Goal: Download file/media

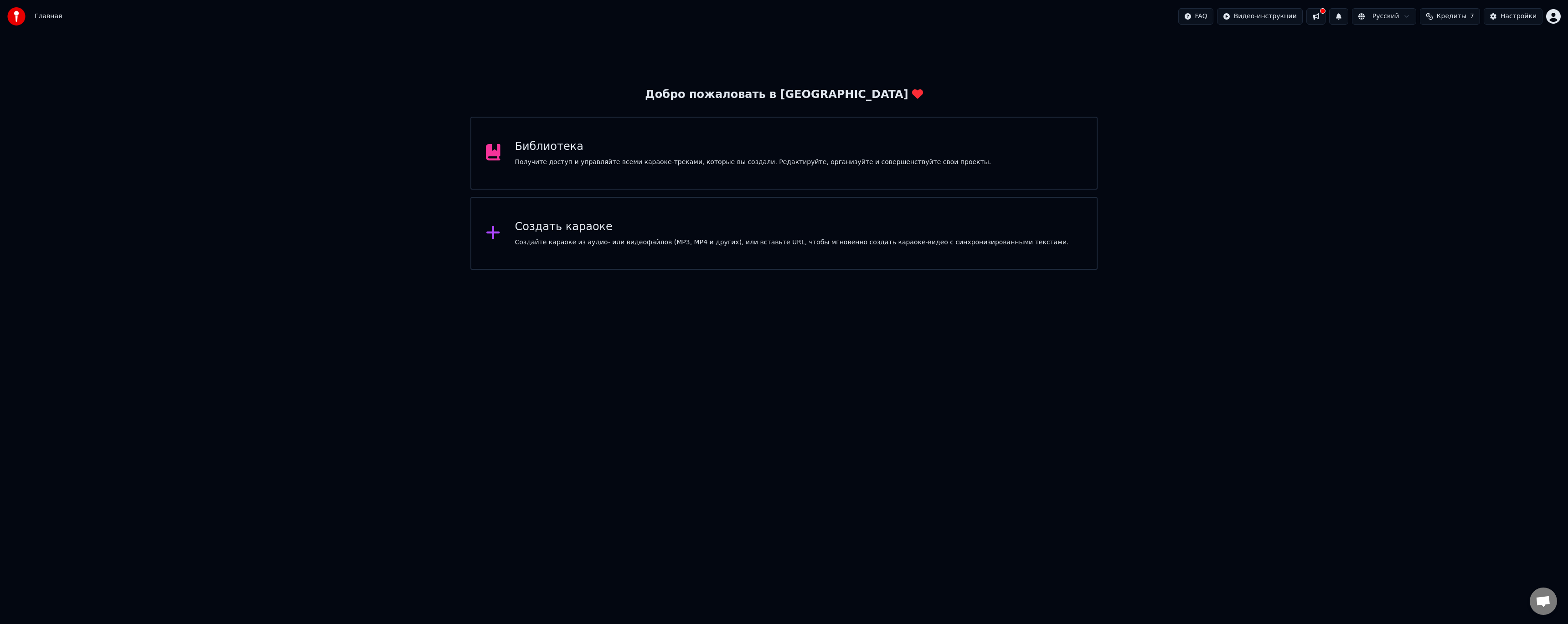
click at [697, 169] on div "Библиотека Получите доступ и управляйте всеми караоке-треками, которые вы созда…" at bounding box center [784, 153] width 627 height 73
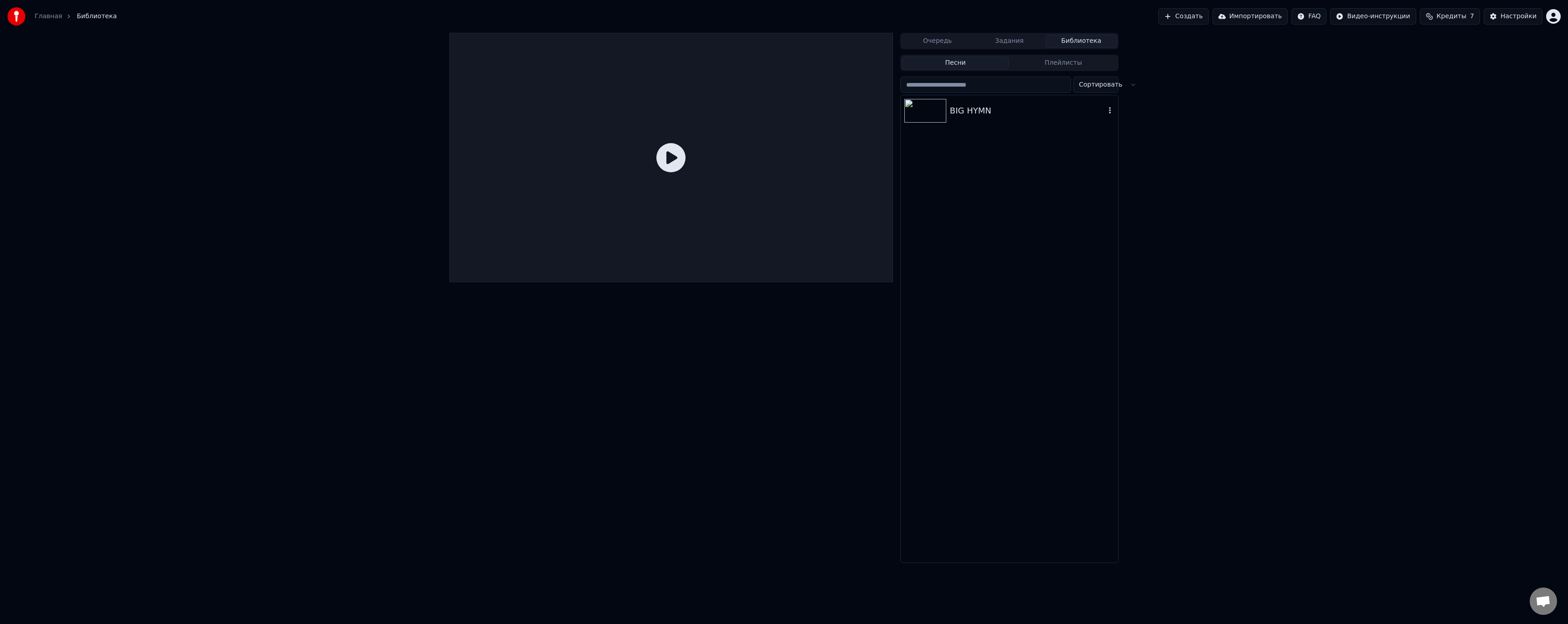
click at [987, 112] on div "BIG HYMN" at bounding box center [1027, 111] width 156 height 13
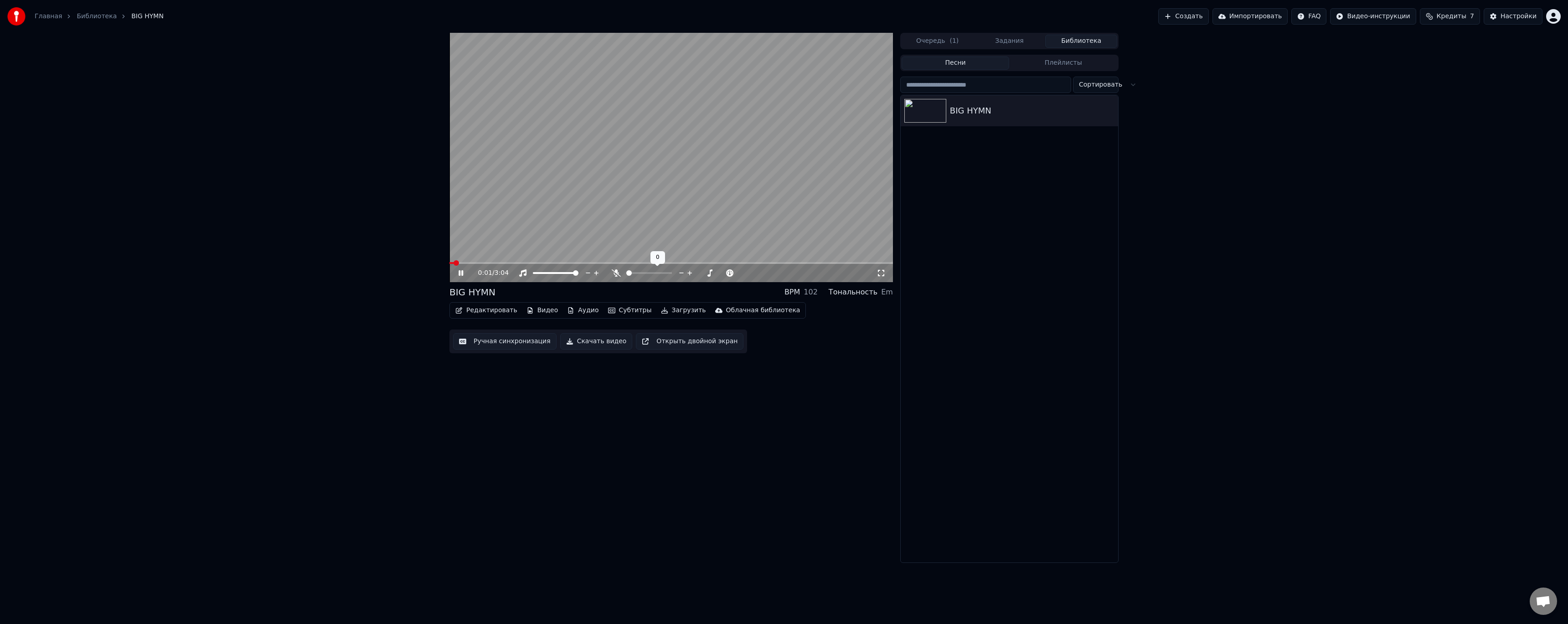
click at [626, 272] on span at bounding box center [629, 273] width 6 height 6
click at [512, 261] on video at bounding box center [671, 157] width 443 height 249
click at [512, 261] on video at bounding box center [671, 157] width 443 height 249
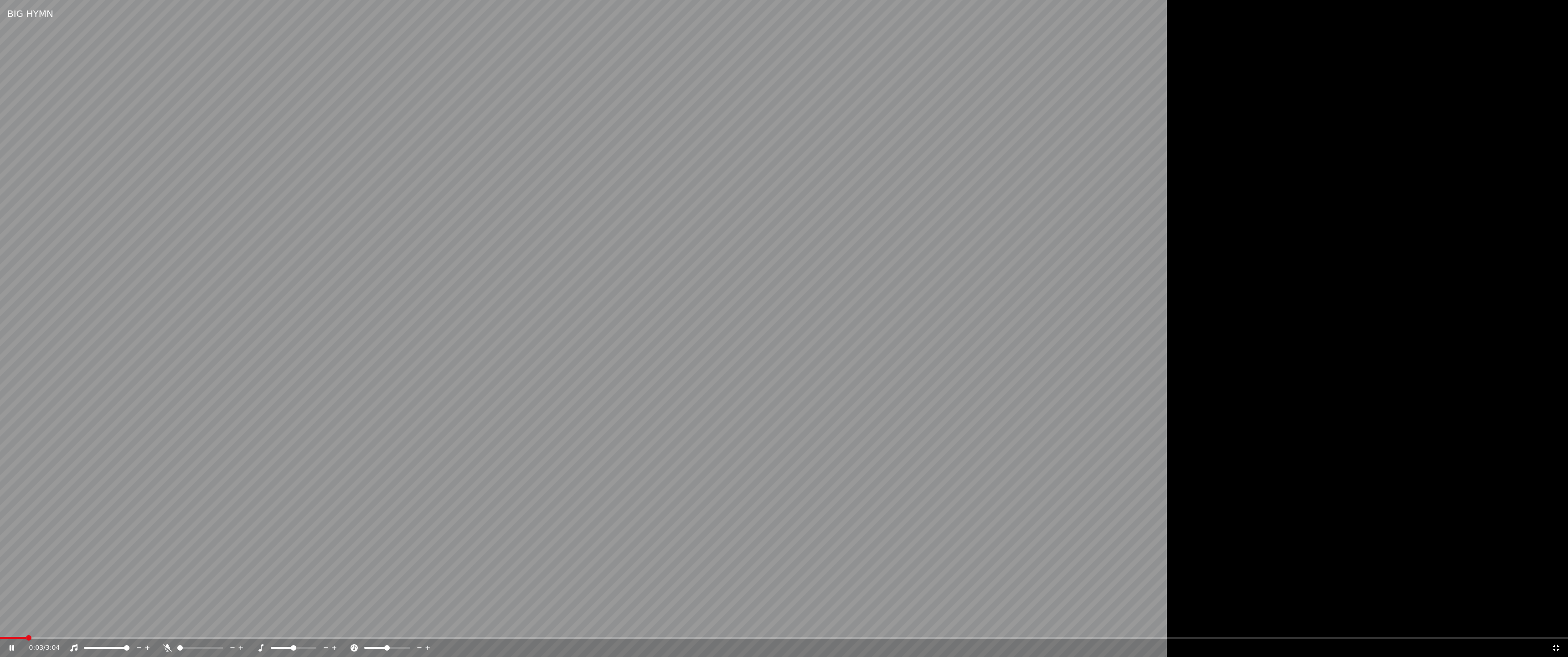
click at [561, 283] on video at bounding box center [656, 328] width 1312 height 657
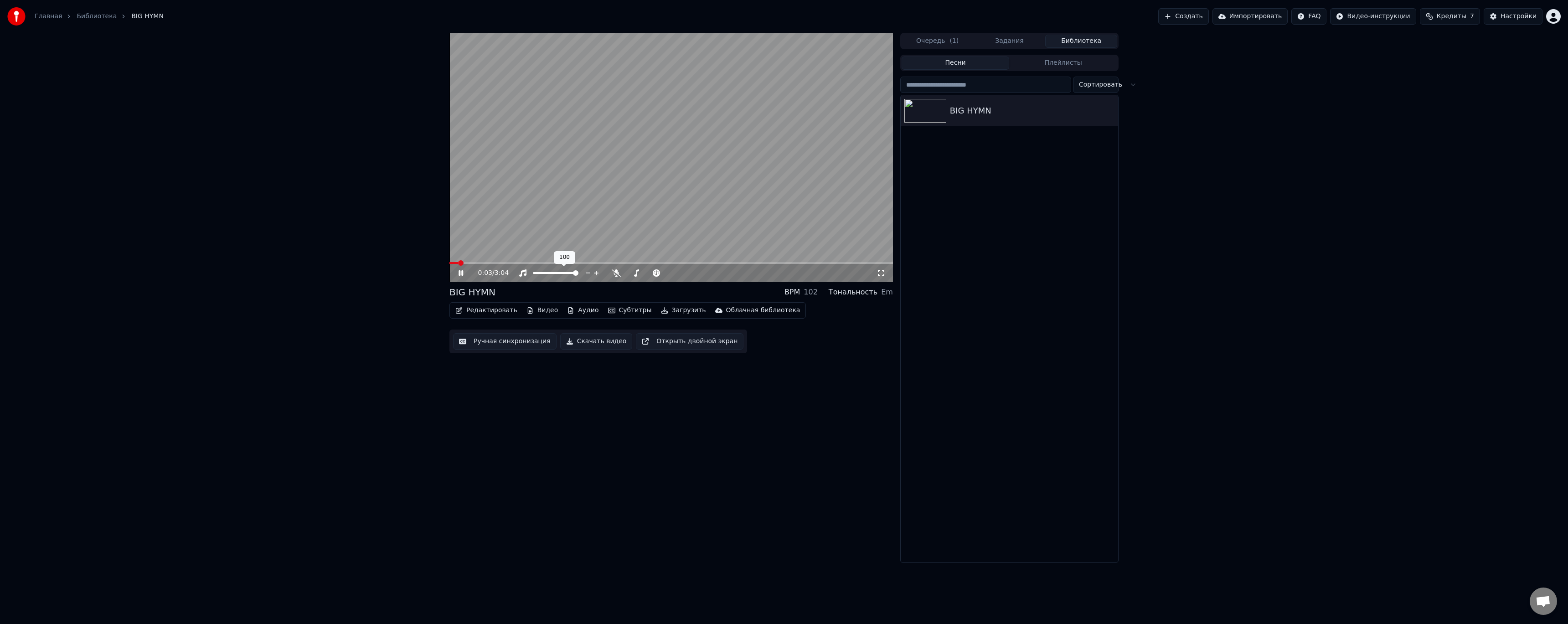
click at [551, 261] on video at bounding box center [671, 157] width 443 height 249
click at [549, 263] on span at bounding box center [671, 263] width 443 height 2
click at [572, 239] on video at bounding box center [671, 157] width 443 height 249
click at [579, 311] on button "Аудио" at bounding box center [582, 311] width 39 height 13
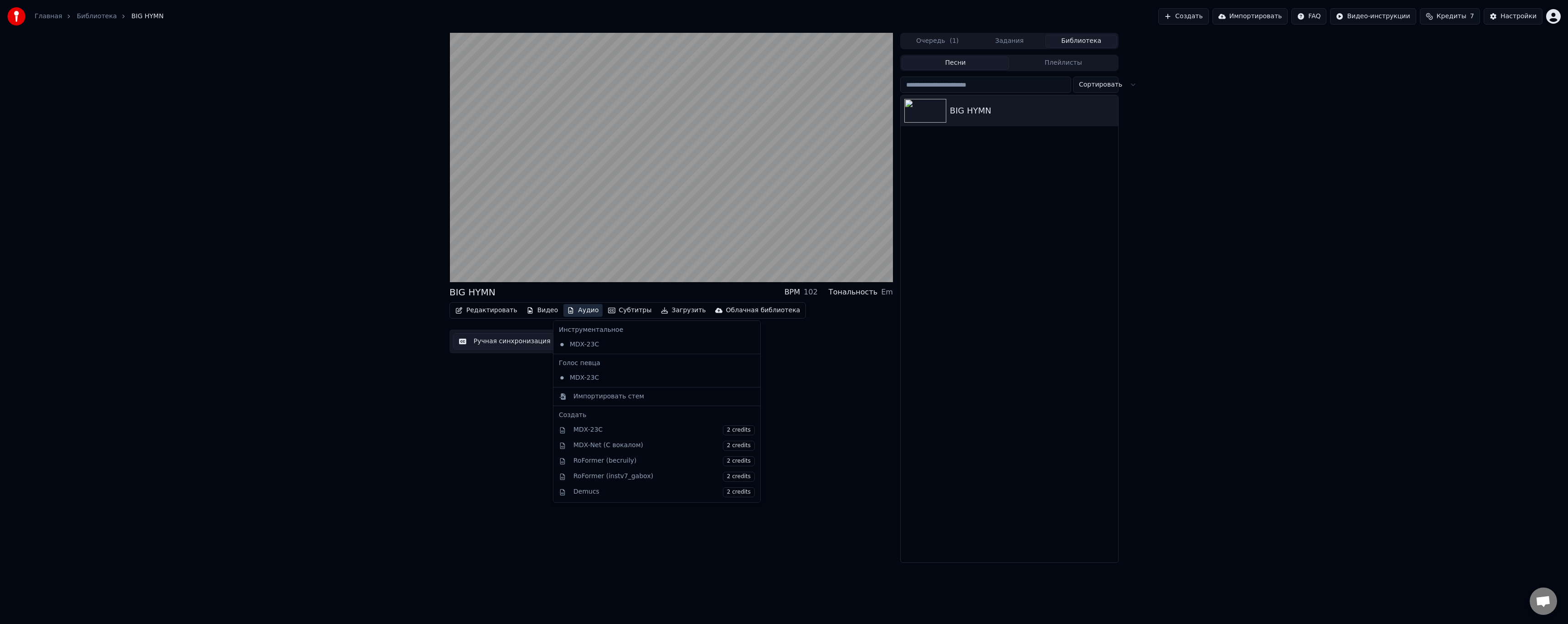
drag, startPoint x: 476, startPoint y: 437, endPoint x: 488, endPoint y: 420, distance: 20.8
click at [476, 437] on div "BIG HYMN BPM 102 Тональность Em Редактировать Видео Аудио Субтитры Загрузить Об…" at bounding box center [671, 298] width 443 height 530
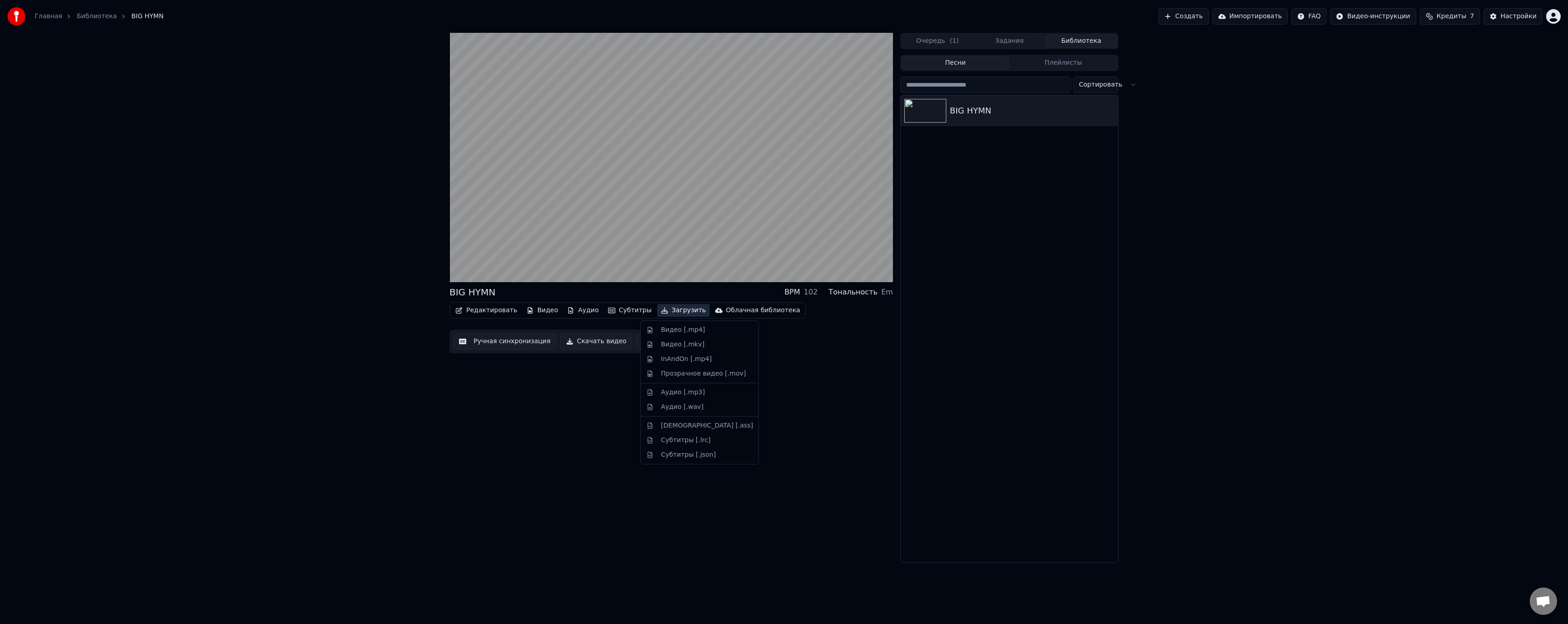
click at [657, 312] on button "Загрузить" at bounding box center [683, 311] width 53 height 13
click at [682, 405] on div "Аудио [.wav]" at bounding box center [682, 407] width 43 height 9
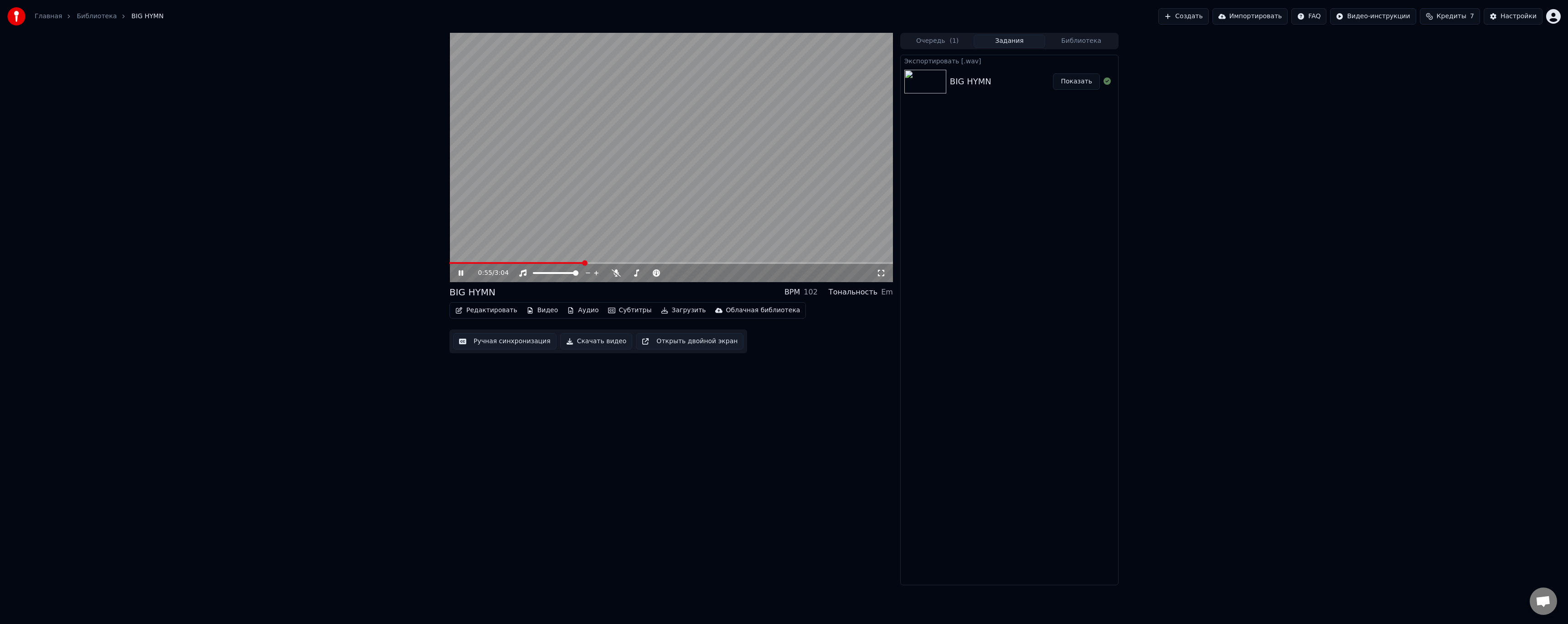
click at [1071, 82] on button "Показать" at bounding box center [1076, 82] width 47 height 17
click at [638, 213] on video at bounding box center [671, 157] width 443 height 249
